Goal: Check status: Check status

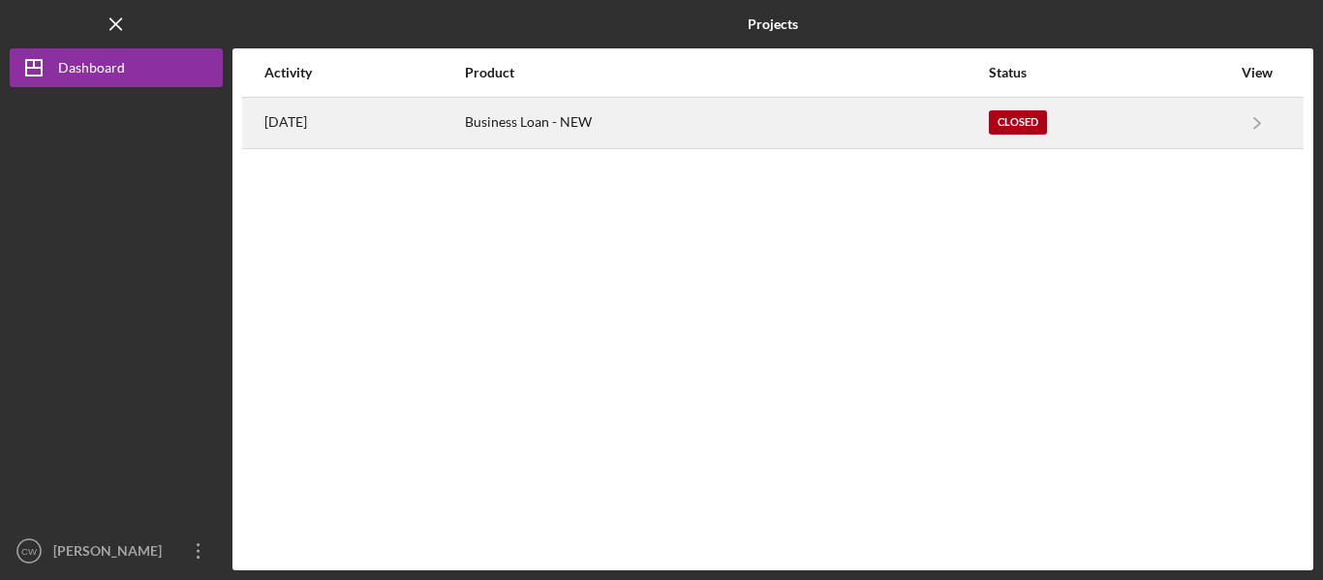
click at [1022, 121] on div "Closed" at bounding box center [1018, 122] width 58 height 24
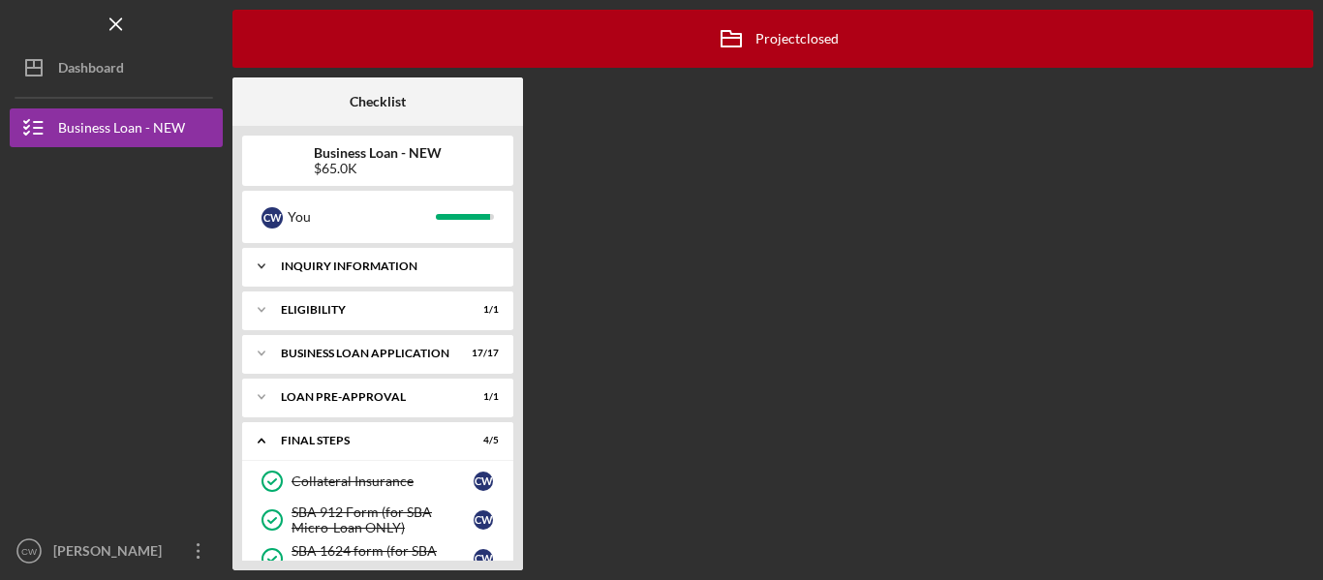
click at [353, 259] on div "Icon/Expander INQUIRY INFORMATION 6 / 6" at bounding box center [377, 266] width 271 height 39
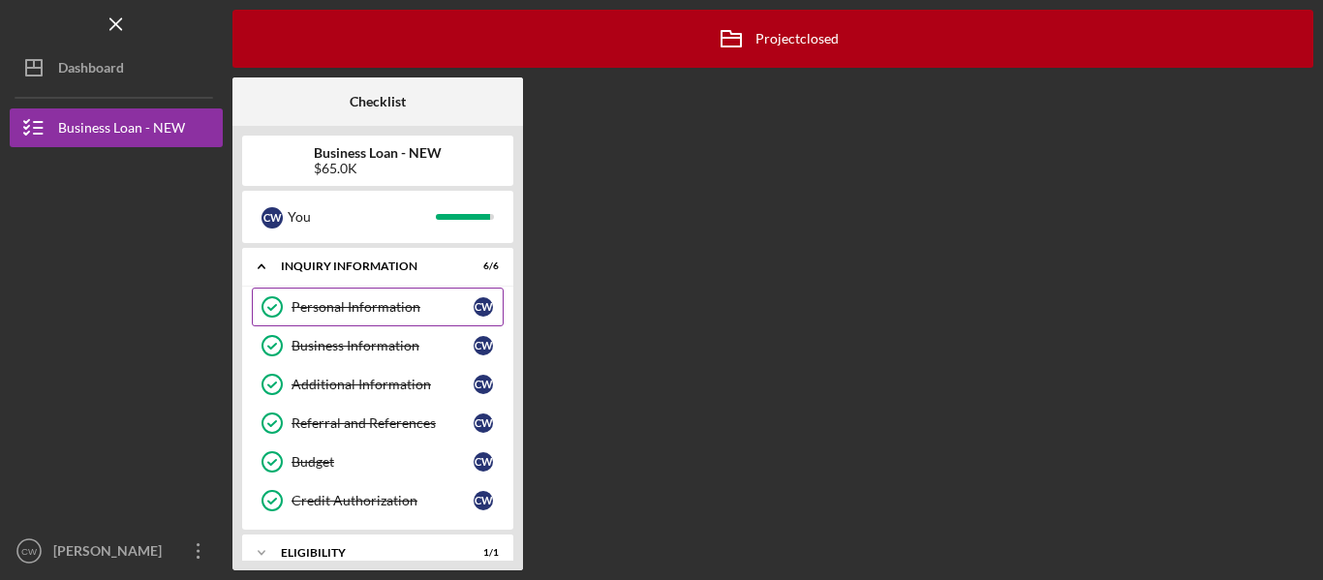
click at [332, 310] on div "Personal Information" at bounding box center [382, 306] width 182 height 15
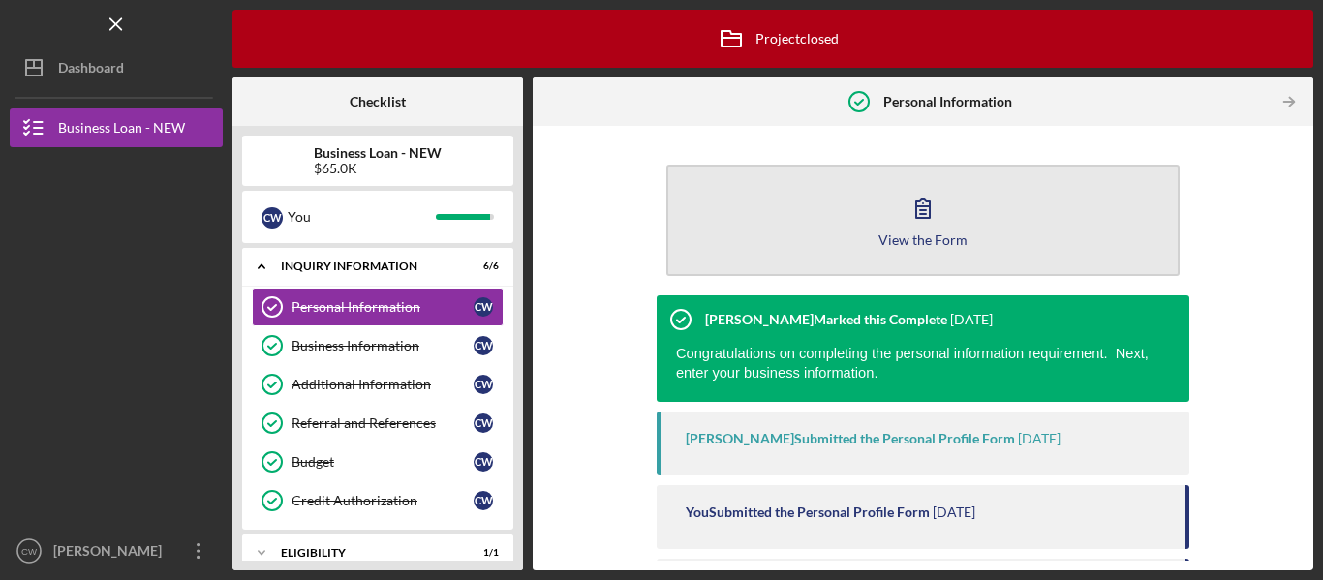
click at [817, 230] on button "View the Form Form" at bounding box center [922, 220] width 513 height 111
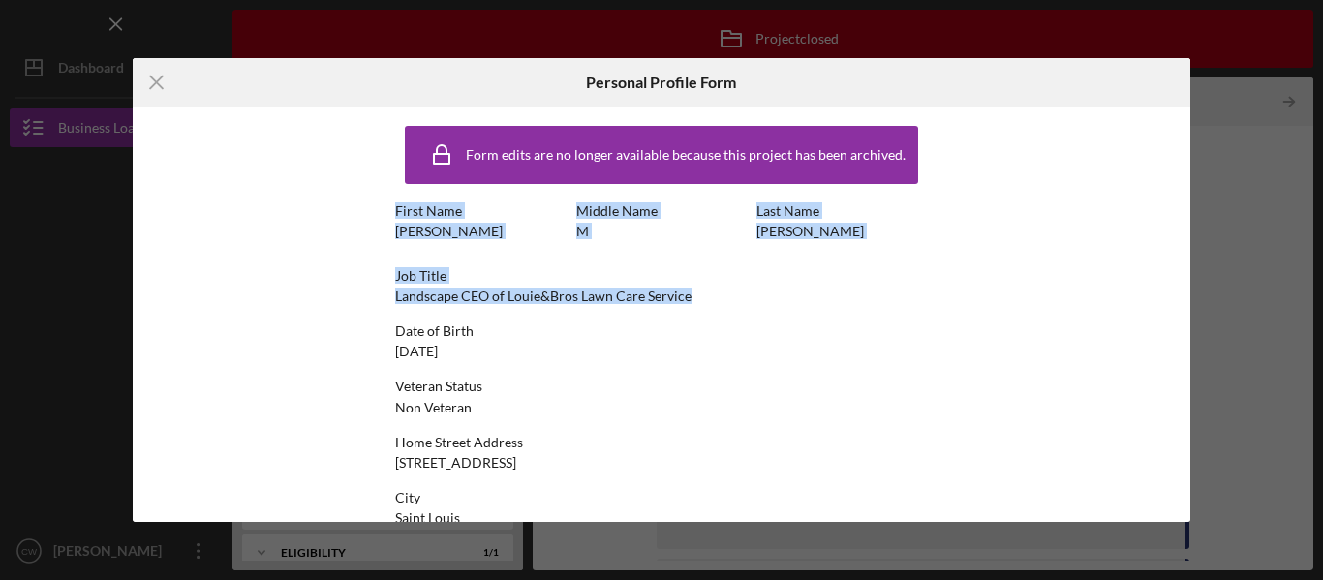
drag, startPoint x: 1178, startPoint y: 182, endPoint x: 1154, endPoint y: 297, distance: 117.8
click at [1154, 297] on div "Form edits are no longer available because this project has been archived. Firs…" at bounding box center [662, 314] width 1058 height 415
click at [1089, 290] on div "Form edits are no longer available because this project has been archived. Firs…" at bounding box center [662, 314] width 1058 height 415
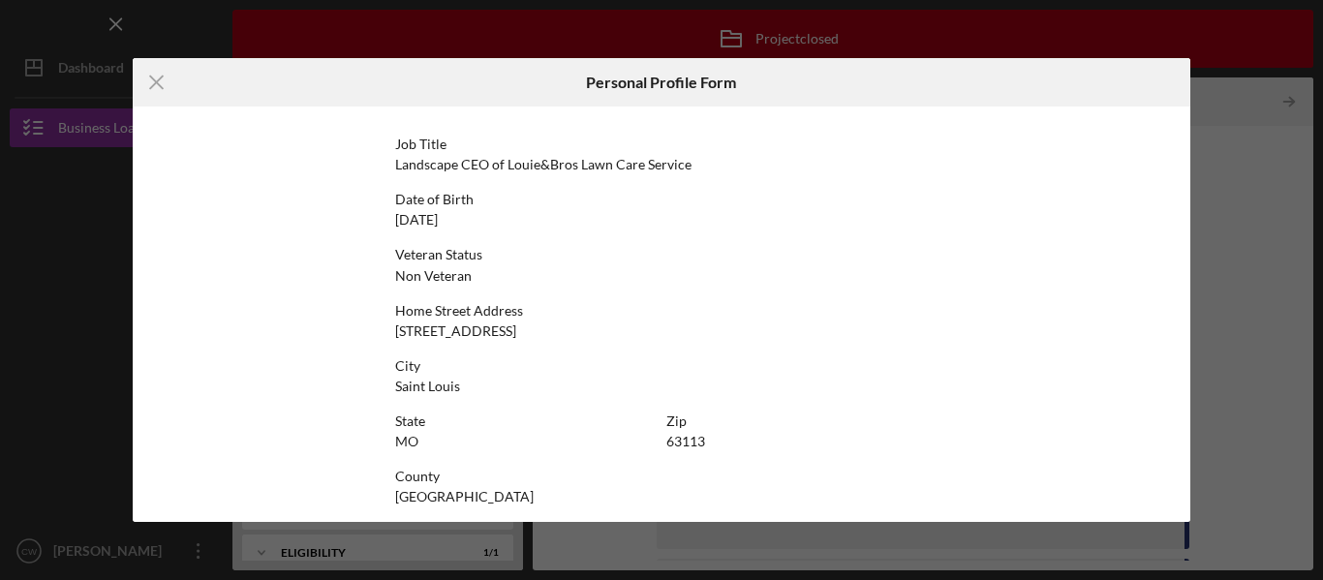
scroll to position [143, 0]
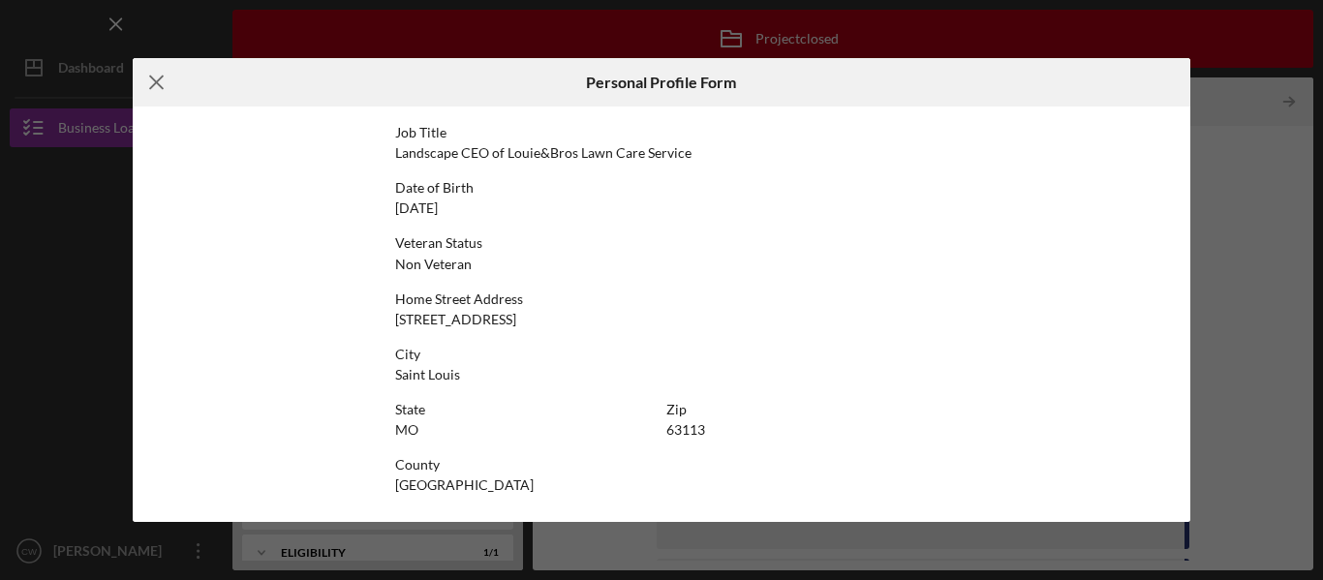
click at [148, 74] on icon "Icon/Menu Close" at bounding box center [157, 82] width 48 height 48
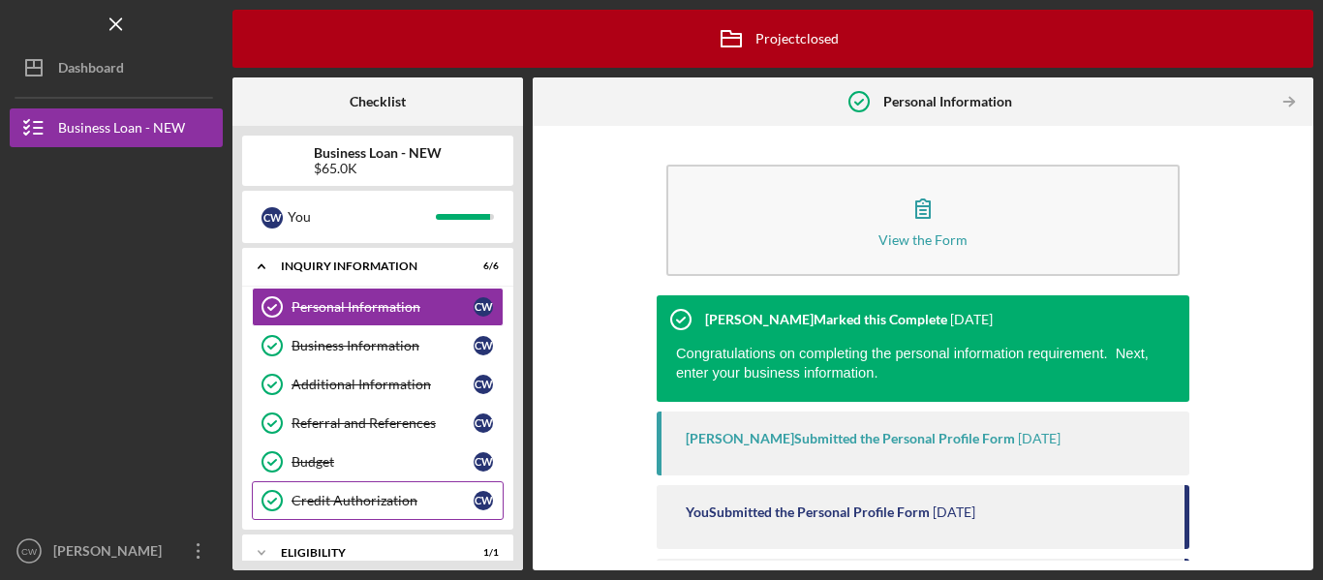
click at [360, 499] on div "Credit Authorization" at bounding box center [382, 500] width 182 height 15
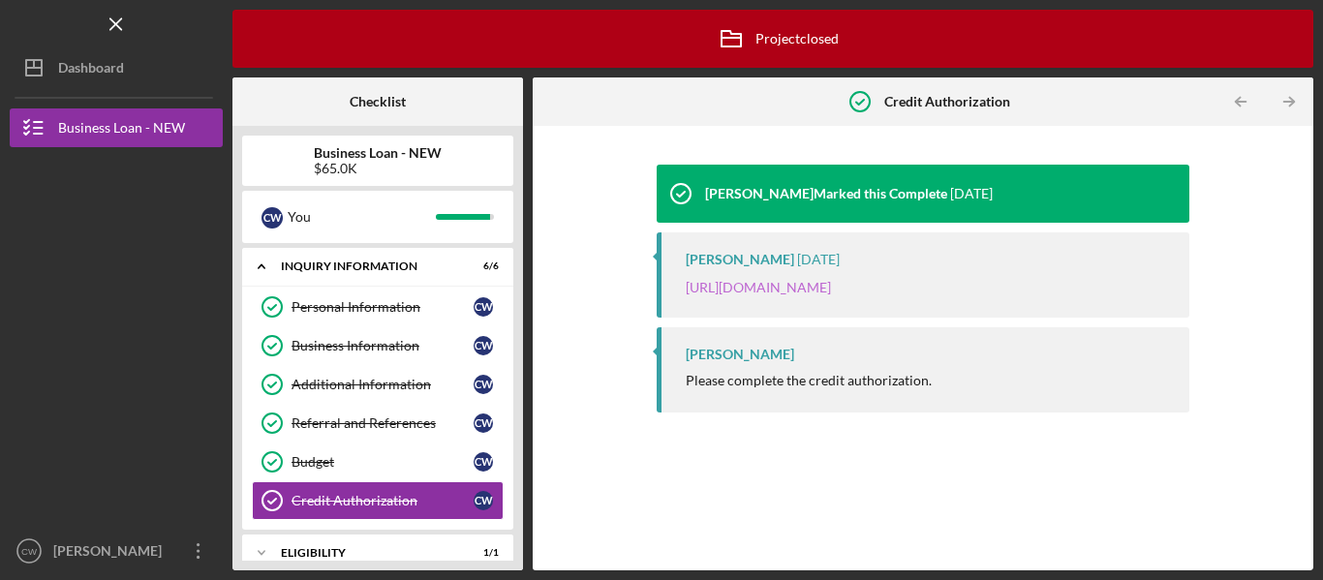
click at [769, 288] on link "[URL][DOMAIN_NAME]" at bounding box center [758, 287] width 145 height 16
click at [826, 289] on link "[URL][DOMAIN_NAME]" at bounding box center [758, 287] width 145 height 16
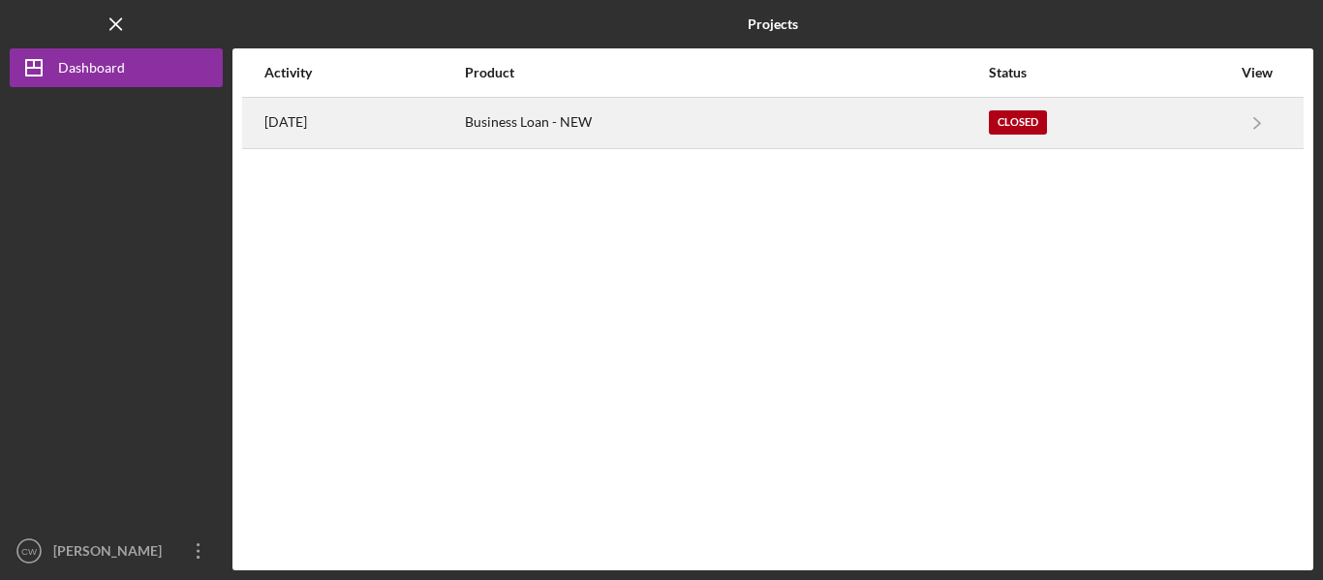
click at [1216, 107] on div "Closed" at bounding box center [1110, 123] width 242 height 48
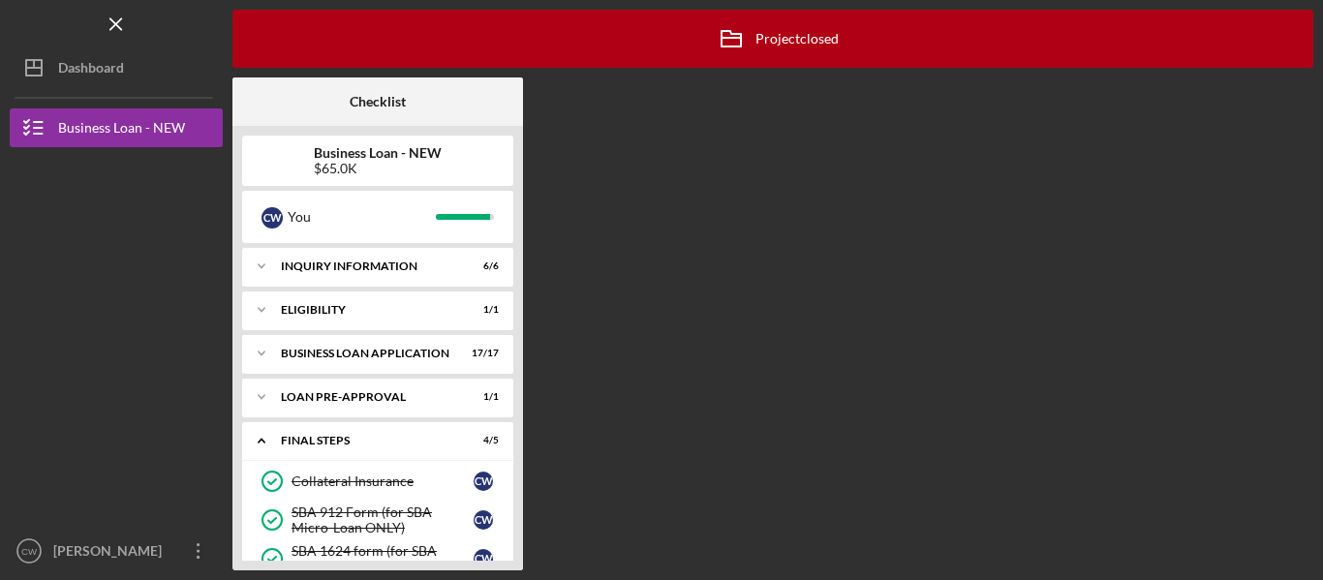
click at [1317, 160] on div "Icon/Menu Checklist Icon/Archived Project closed Icon/Info Checklist Business L…" at bounding box center [661, 290] width 1323 height 580
drag, startPoint x: 1317, startPoint y: 160, endPoint x: 1298, endPoint y: 373, distance: 213.9
click at [1298, 373] on div "Icon/Menu Checklist Icon/Archived Project closed Icon/Info Checklist Business L…" at bounding box center [661, 290] width 1323 height 580
click at [426, 515] on div "SBA 912 Form (for SBA Micro-Loan ONLY)" at bounding box center [382, 520] width 182 height 31
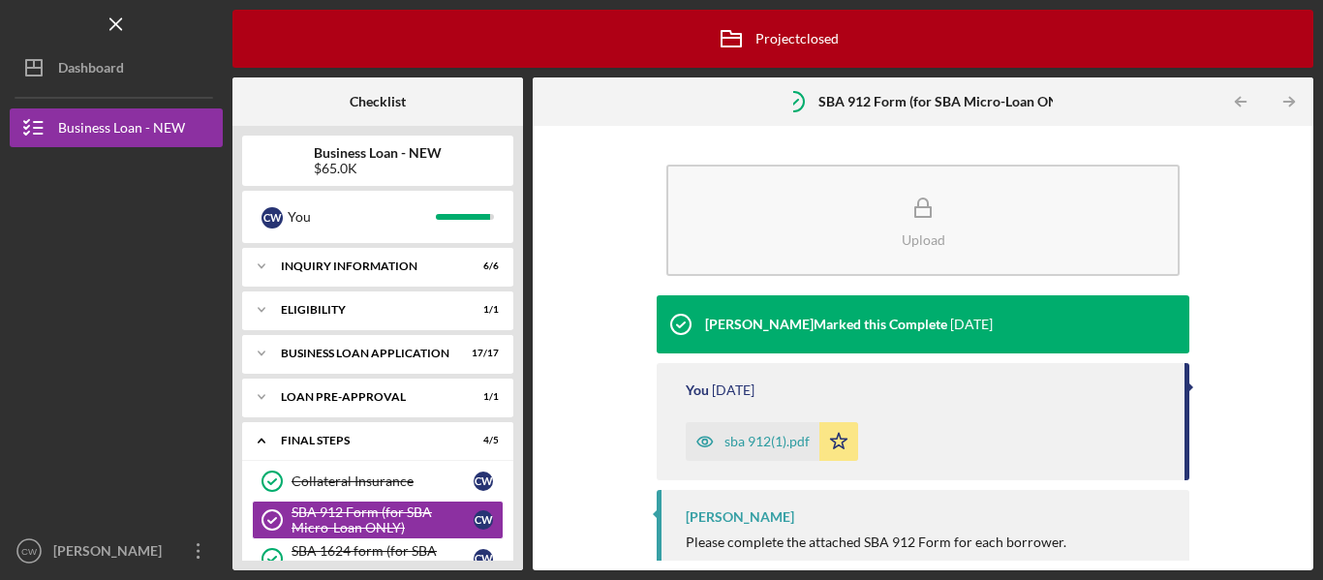
click at [742, 429] on div "sba 912(1).pdf" at bounding box center [753, 441] width 134 height 39
